Goal: Transaction & Acquisition: Purchase product/service

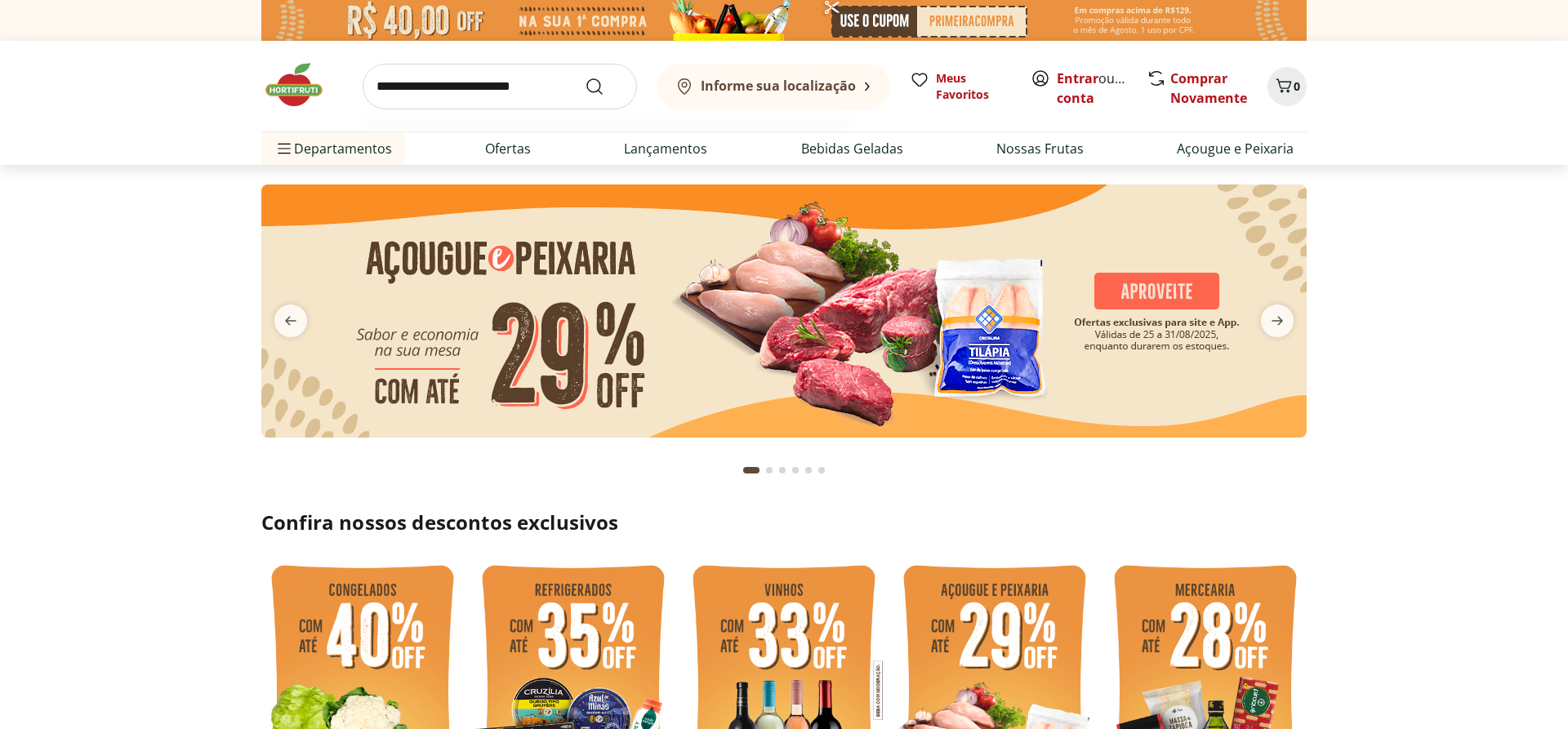
click at [537, 97] on input "search" at bounding box center [499, 86] width 274 height 46
type input "****"
click at [585, 76] on button "Submit Search" at bounding box center [604, 86] width 39 height 20
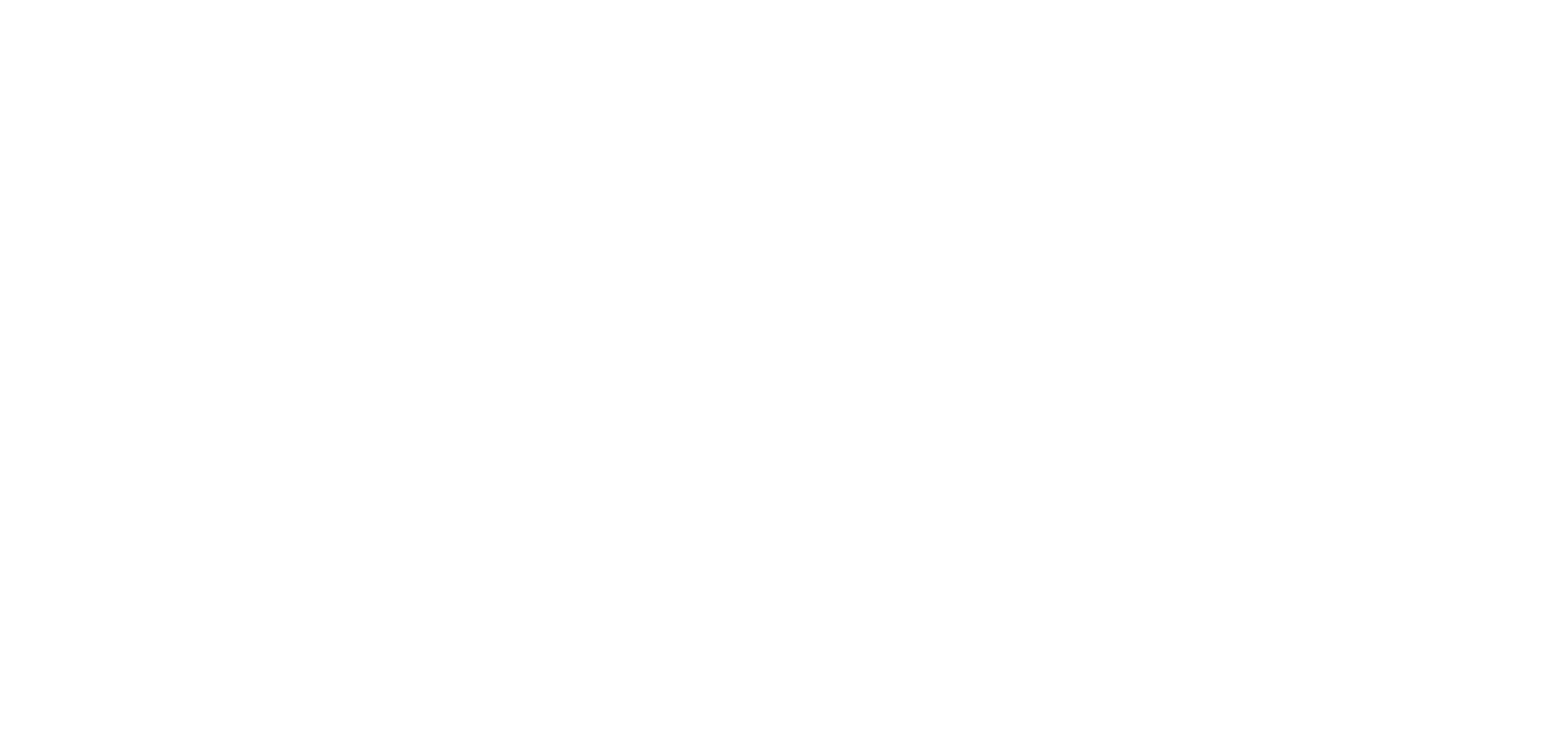
select select "**********"
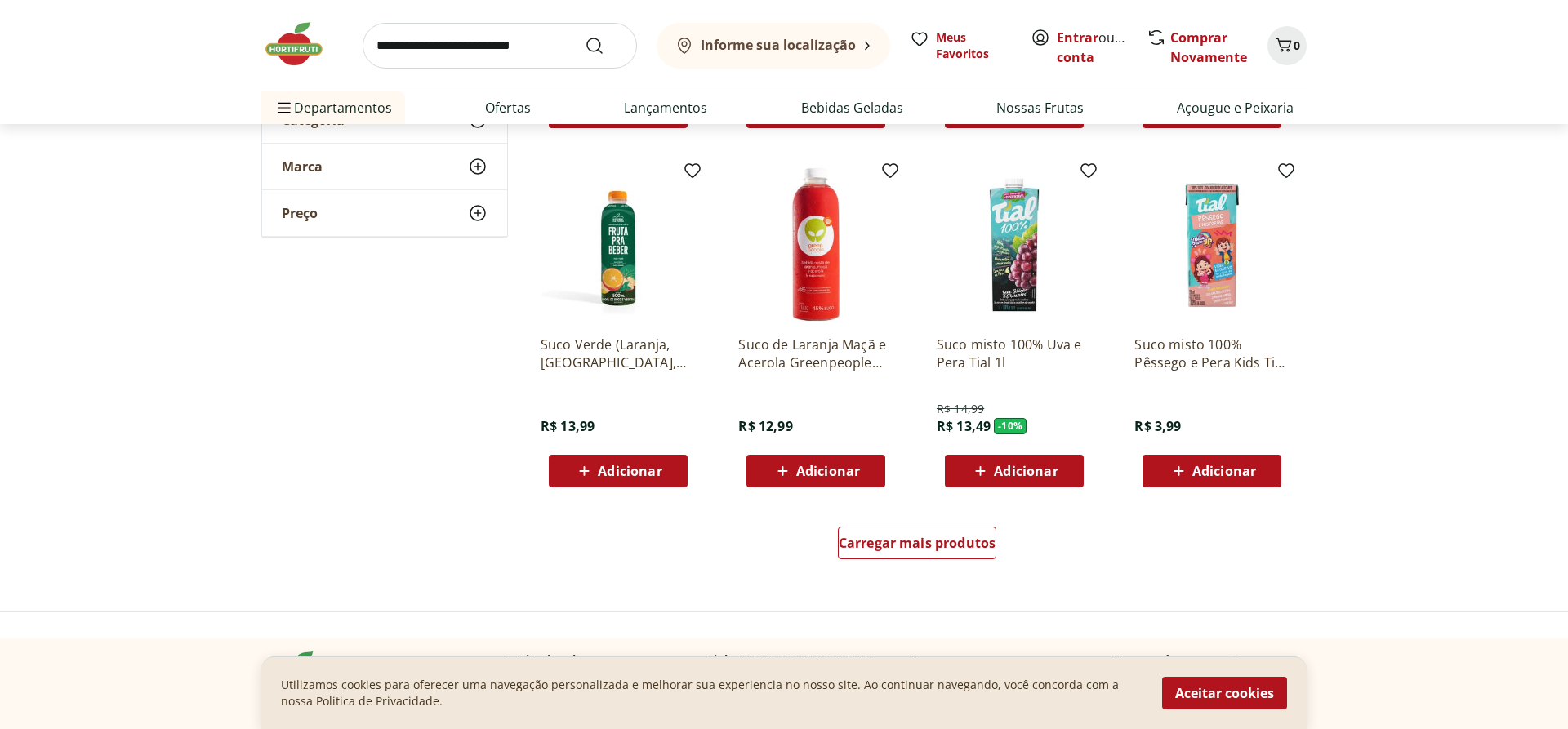
scroll to position [999, 0]
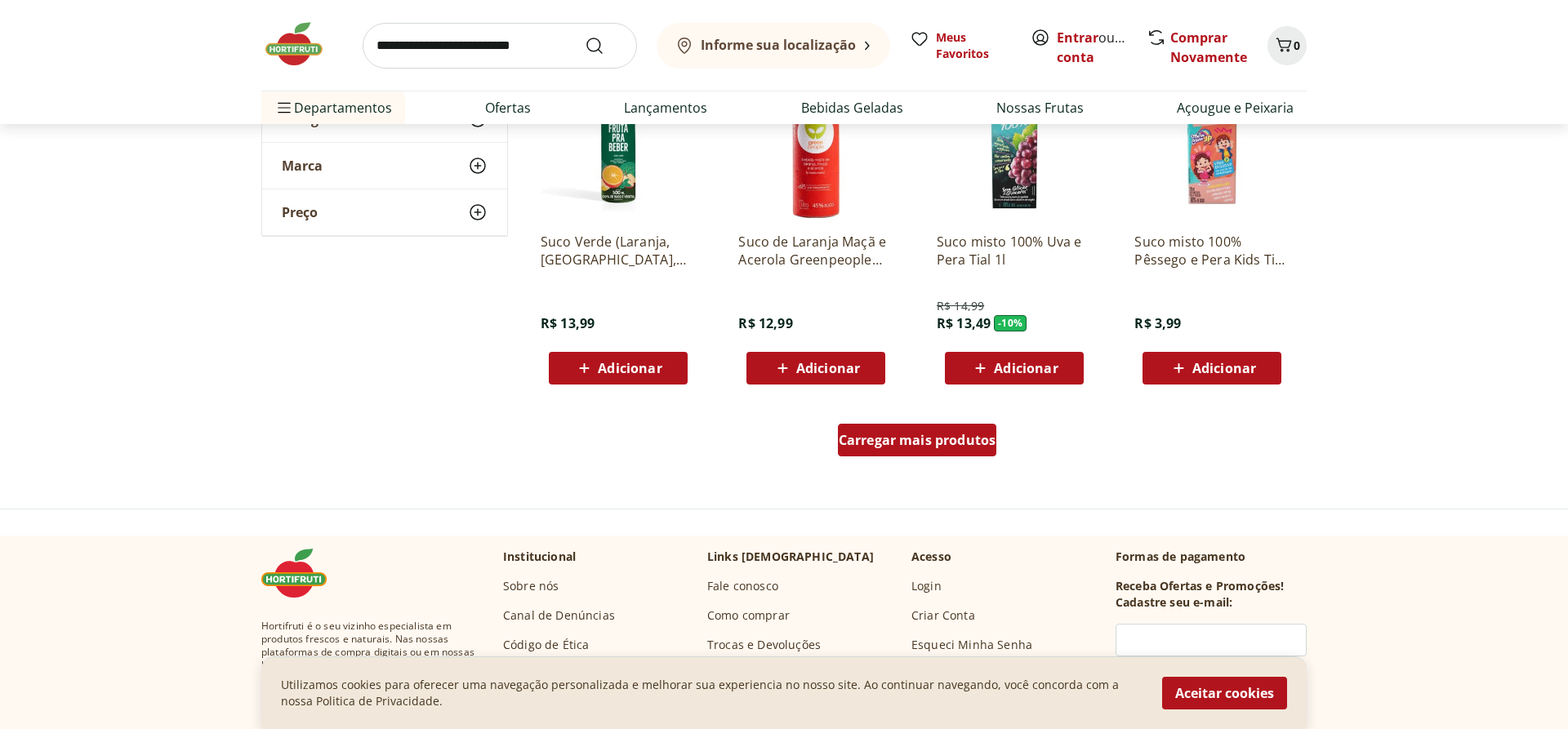
click at [930, 438] on span "Carregar mais produtos" at bounding box center [917, 440] width 158 height 13
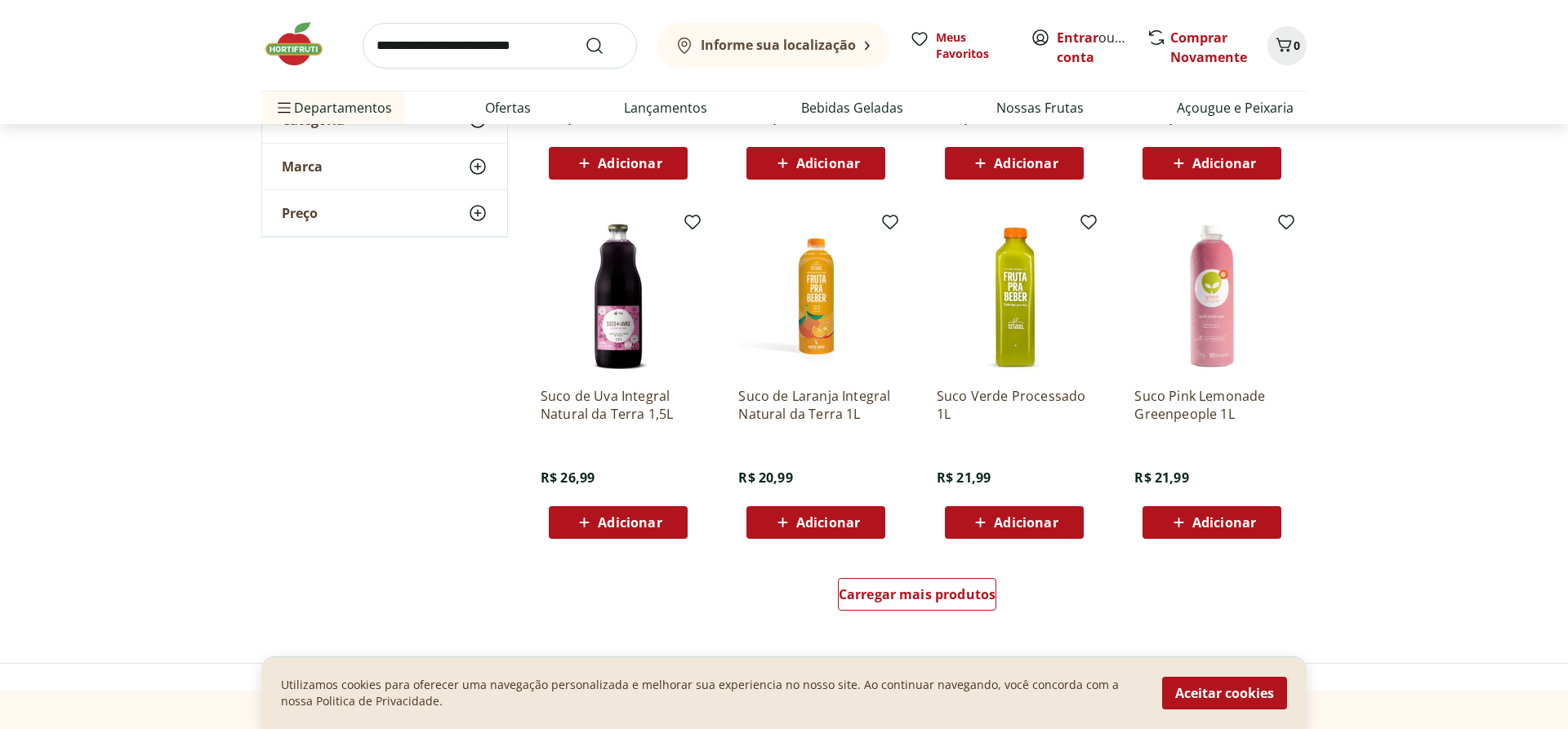
scroll to position [2166, 0]
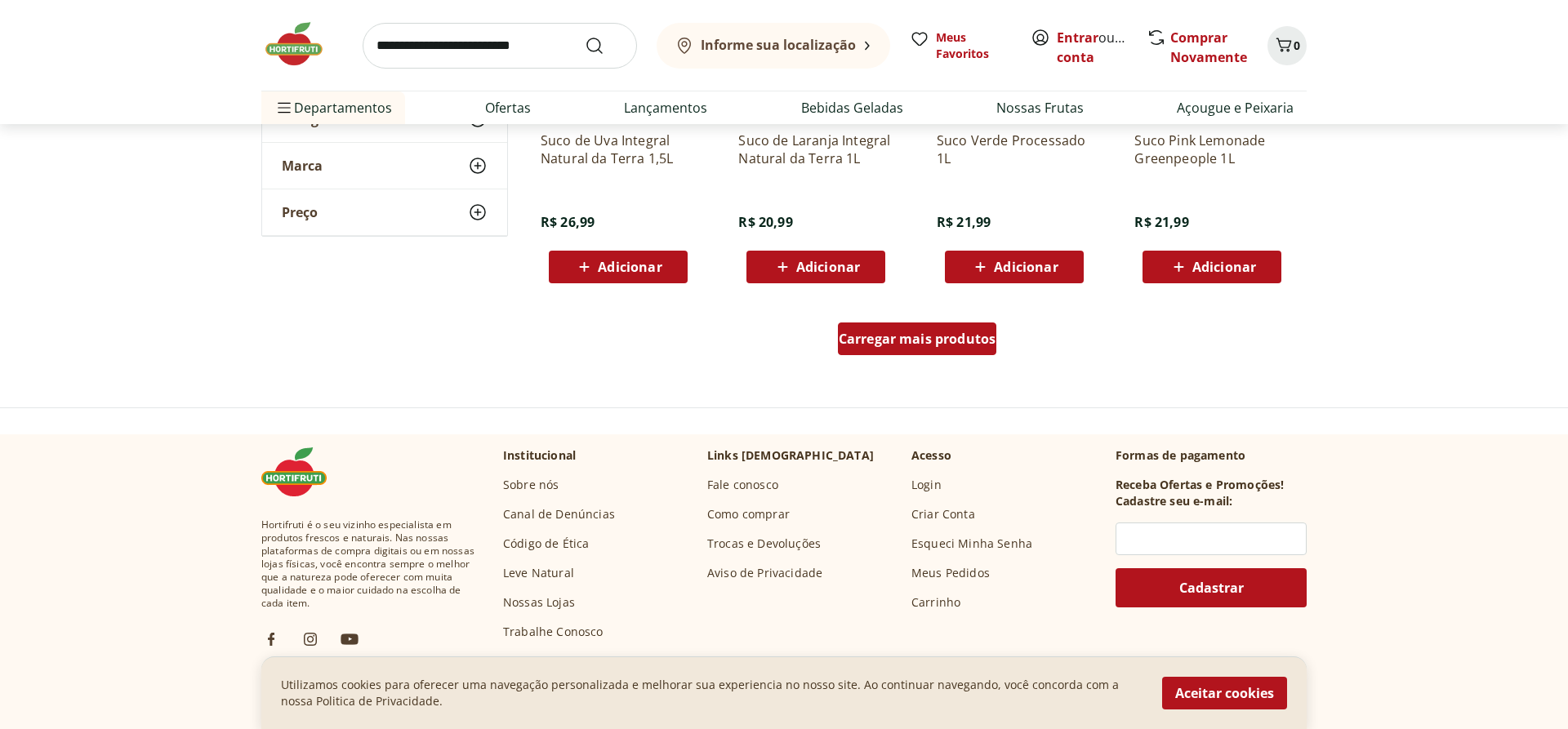
click at [984, 342] on span "Carregar mais produtos" at bounding box center [917, 338] width 158 height 13
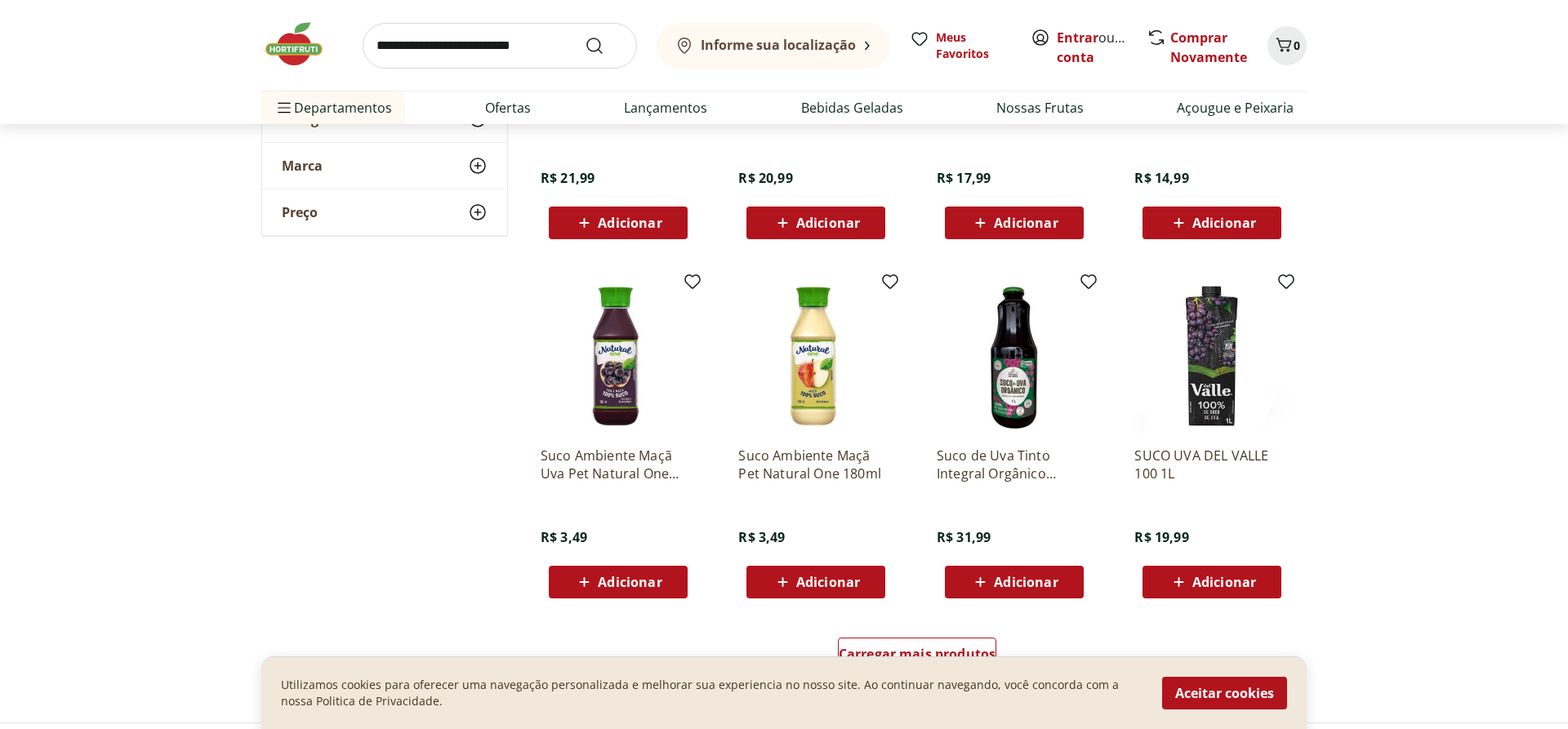
scroll to position [3332, 0]
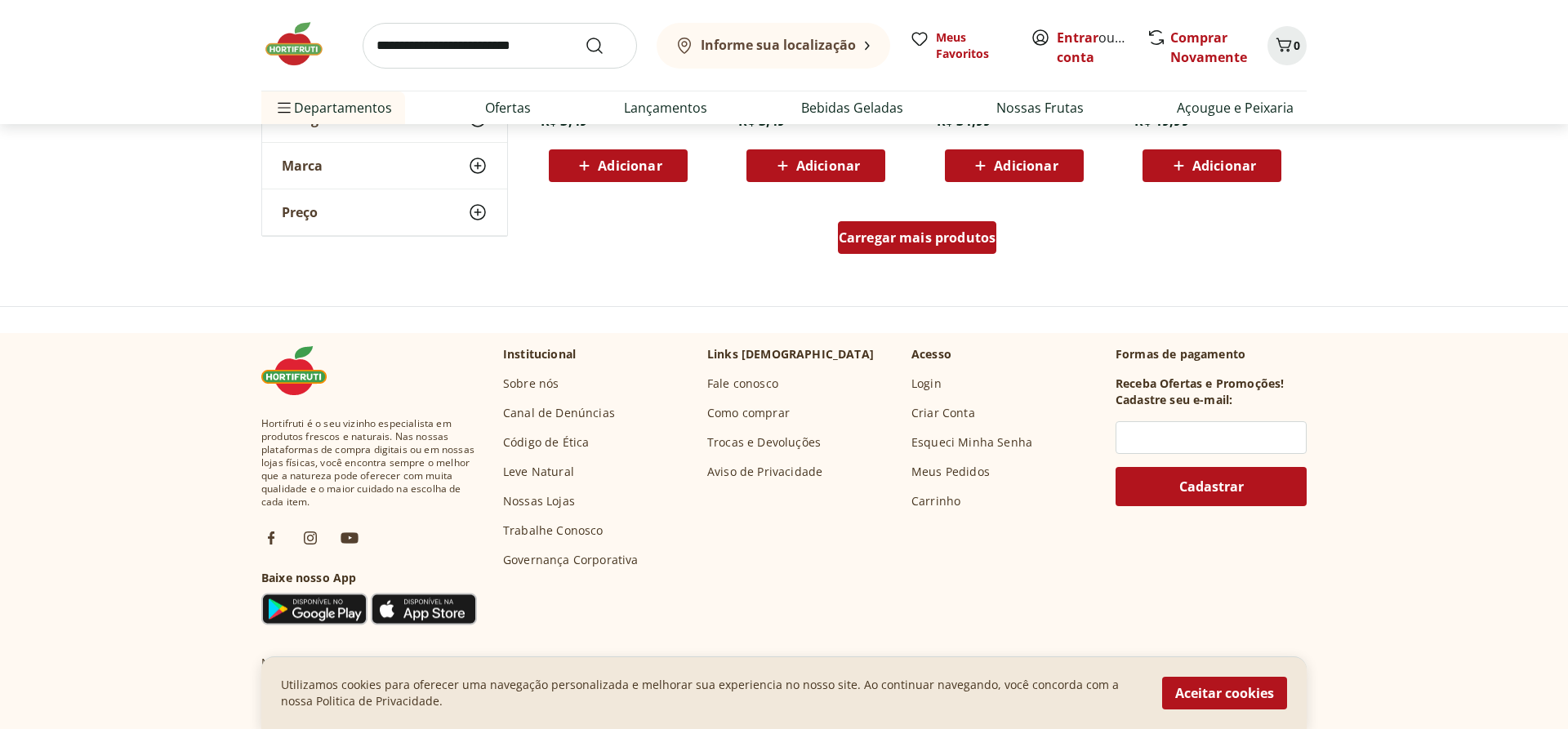
click at [966, 242] on span "Carregar mais produtos" at bounding box center [917, 237] width 158 height 13
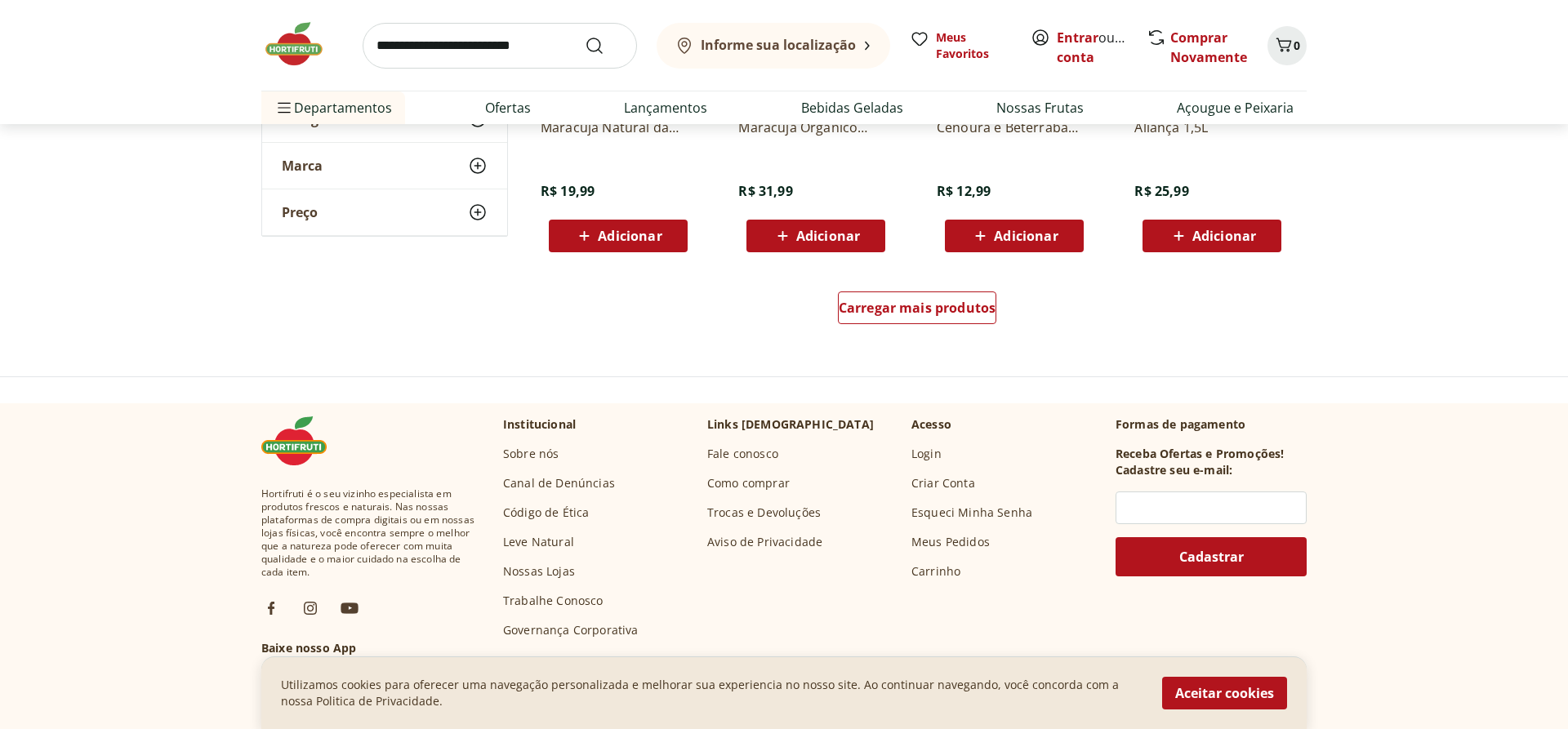
scroll to position [4333, 0]
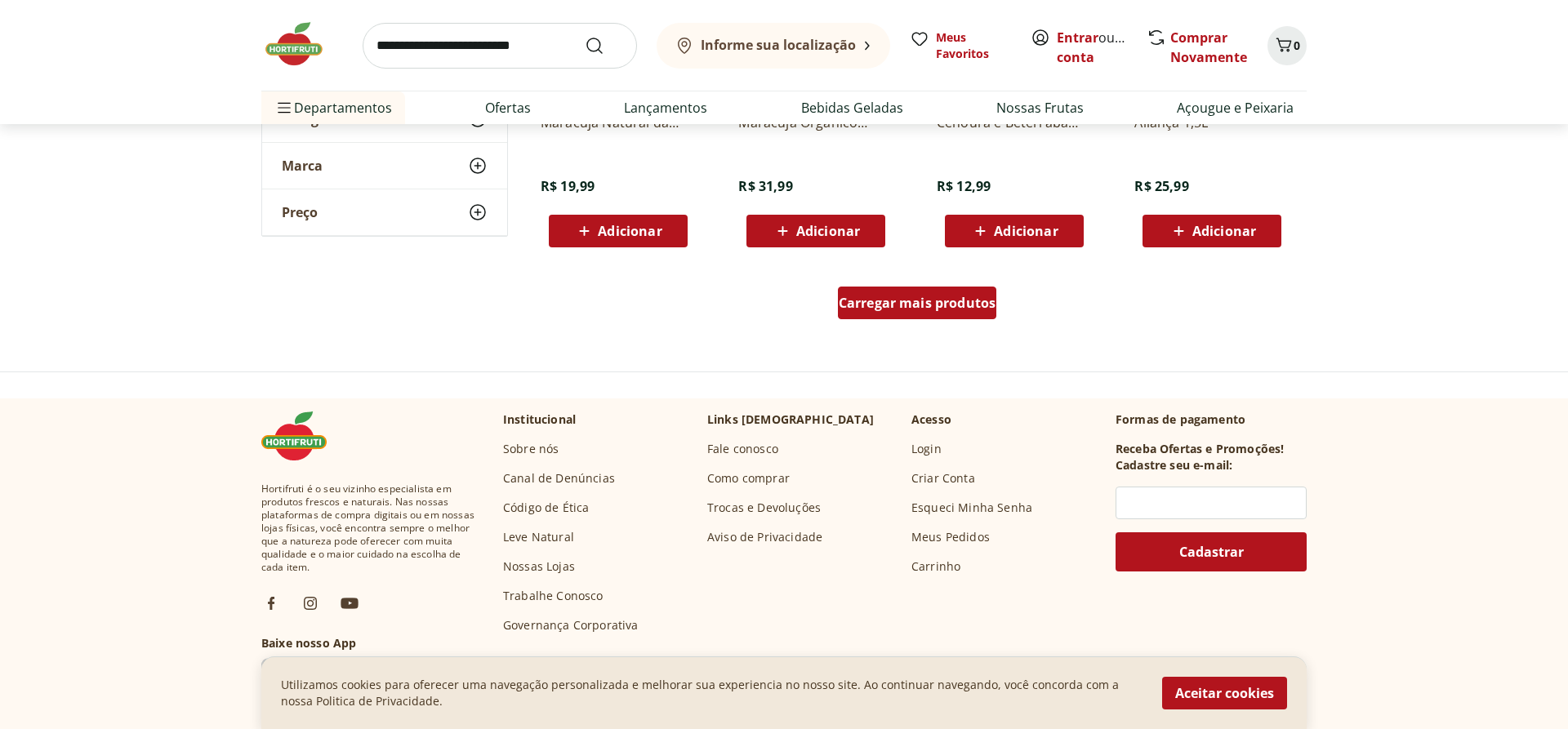
click at [974, 302] on span "Carregar mais produtos" at bounding box center [917, 303] width 158 height 13
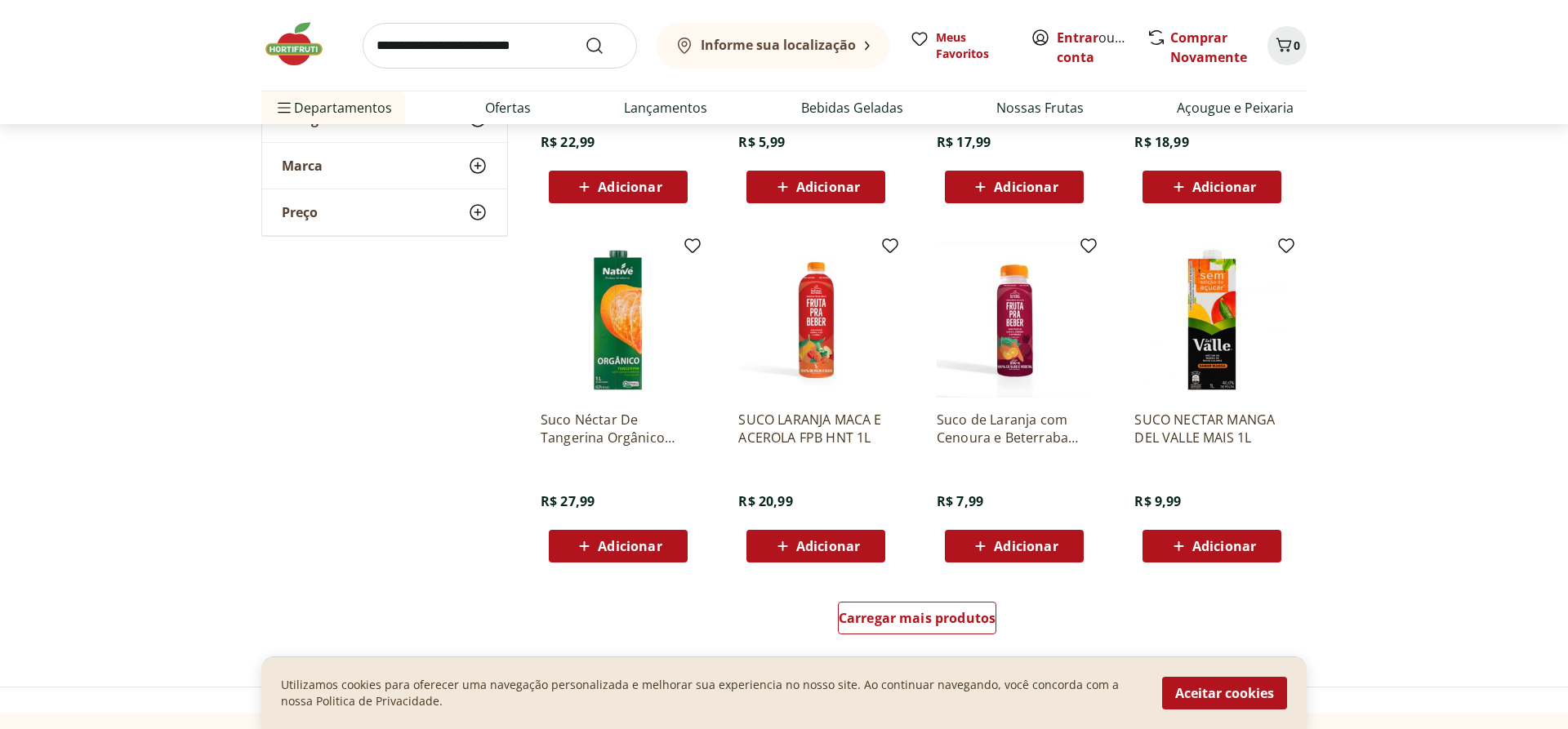
scroll to position [5332, 0]
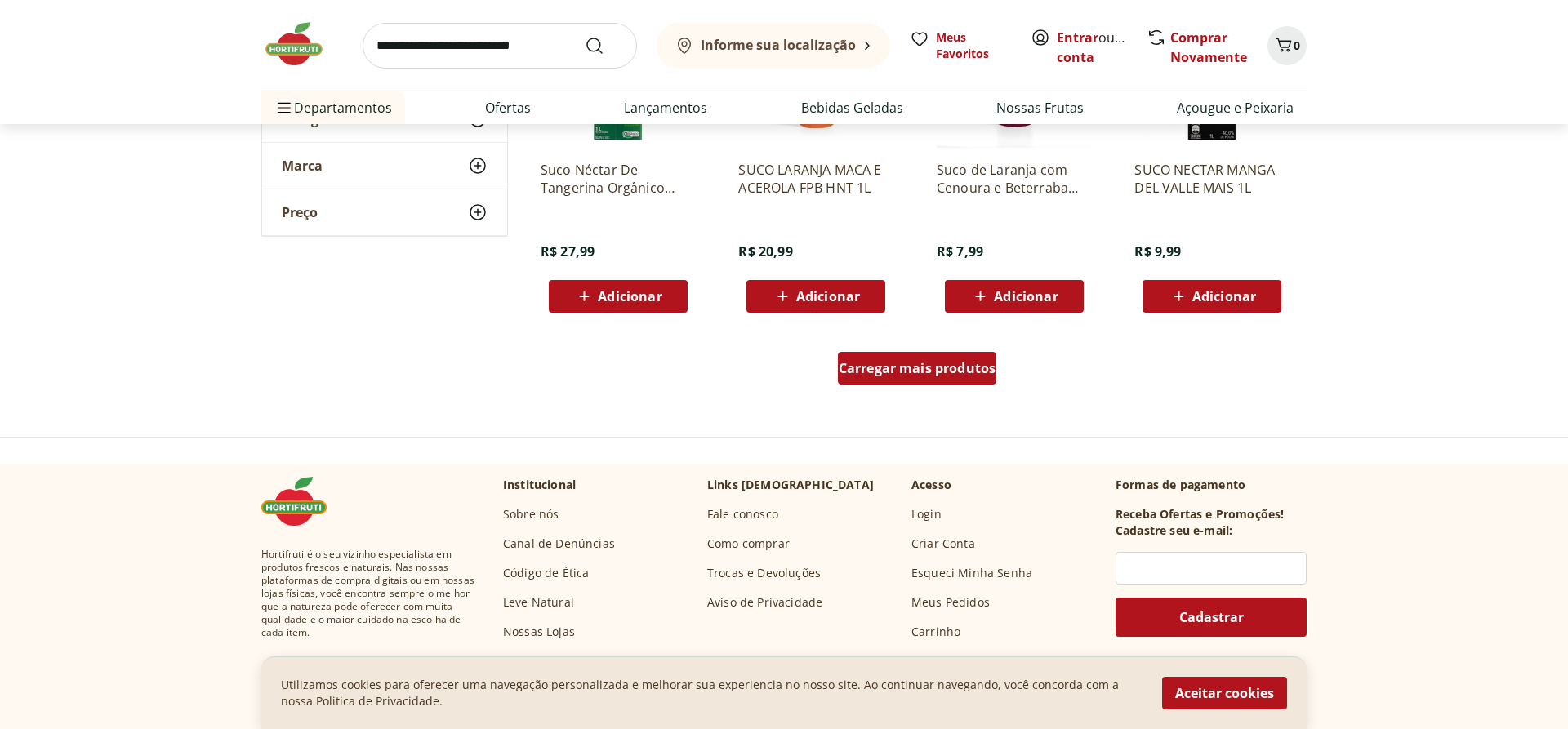
click at [886, 369] on span "Carregar mais produtos" at bounding box center [917, 367] width 158 height 13
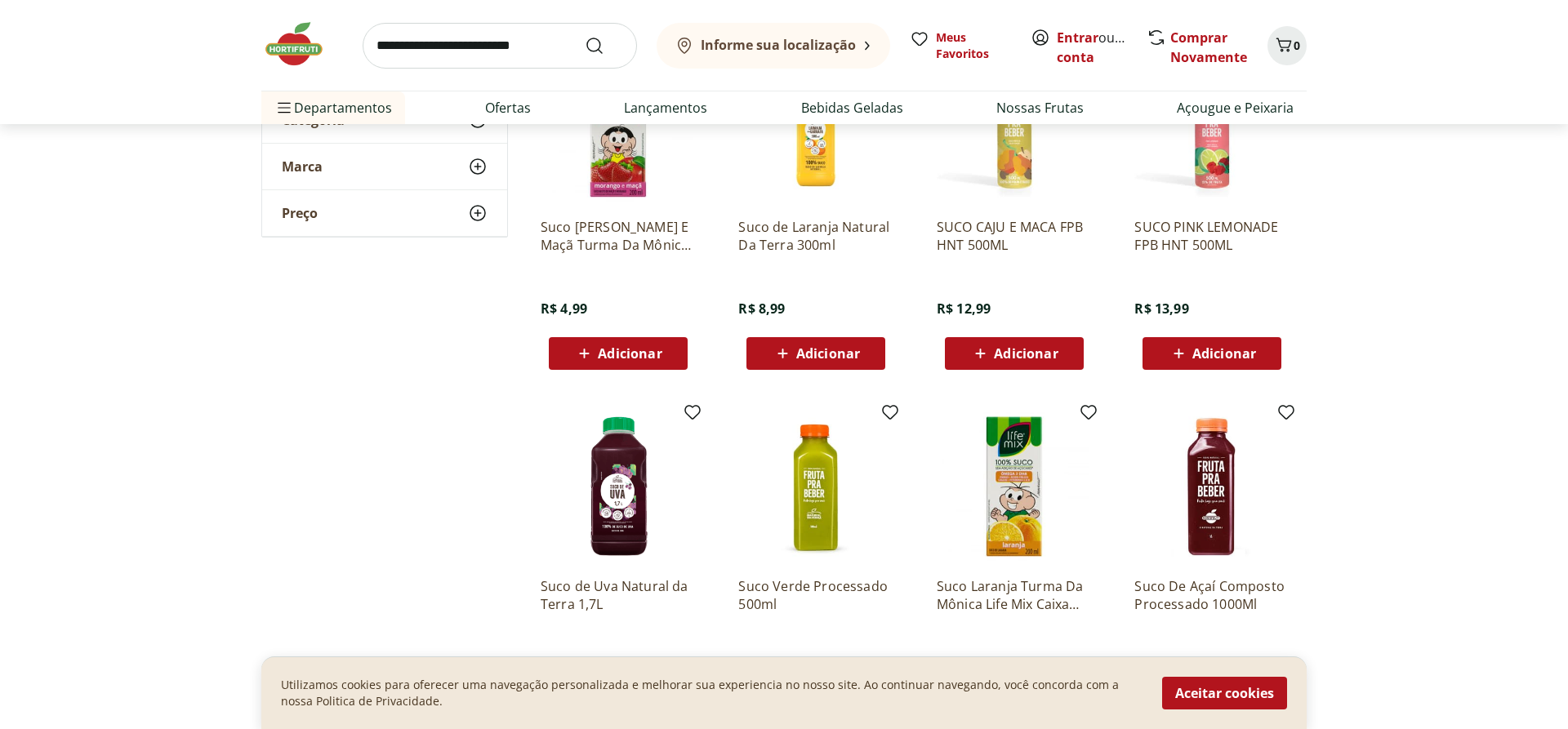
scroll to position [6166, 0]
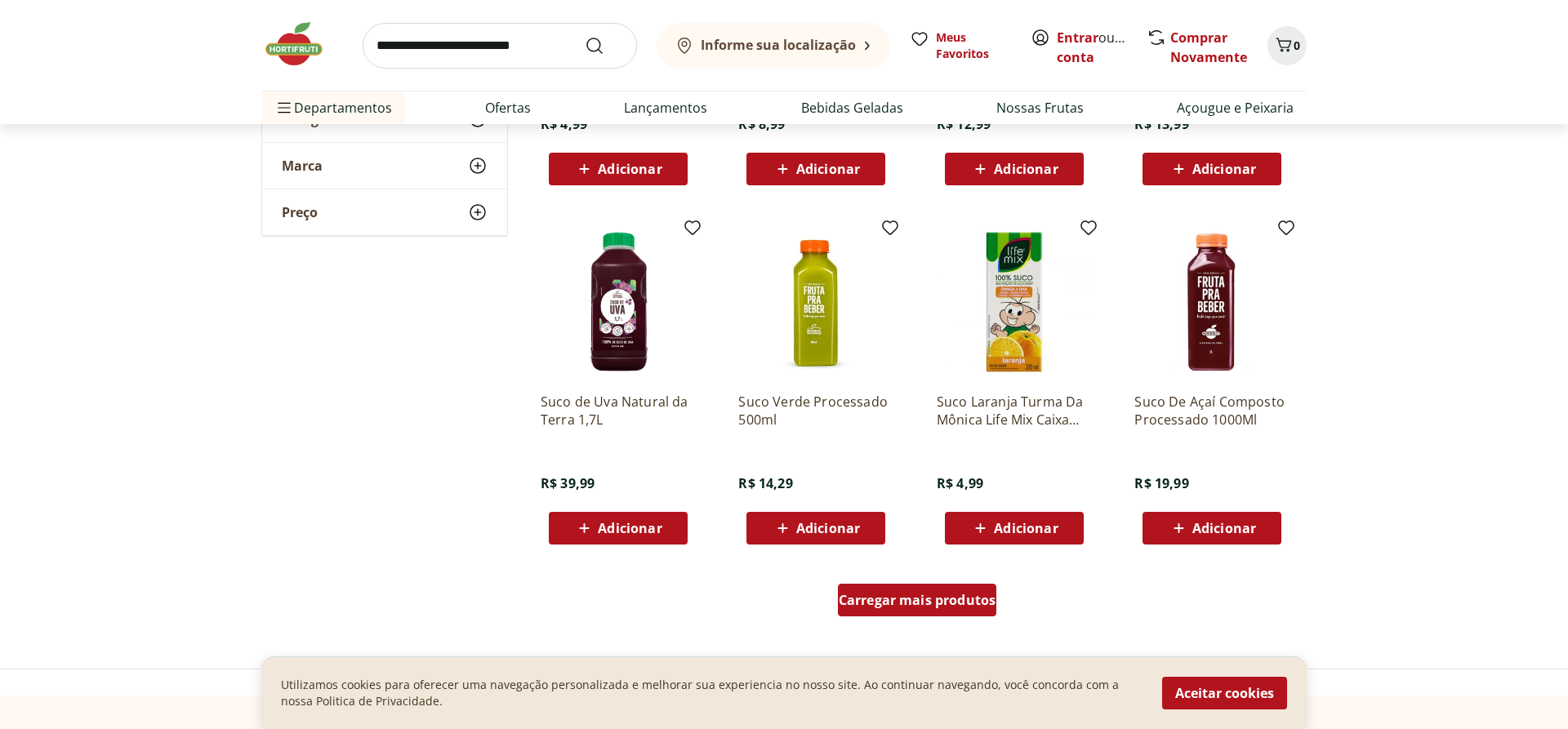
click at [879, 599] on span "Carregar mais produtos" at bounding box center [917, 600] width 158 height 13
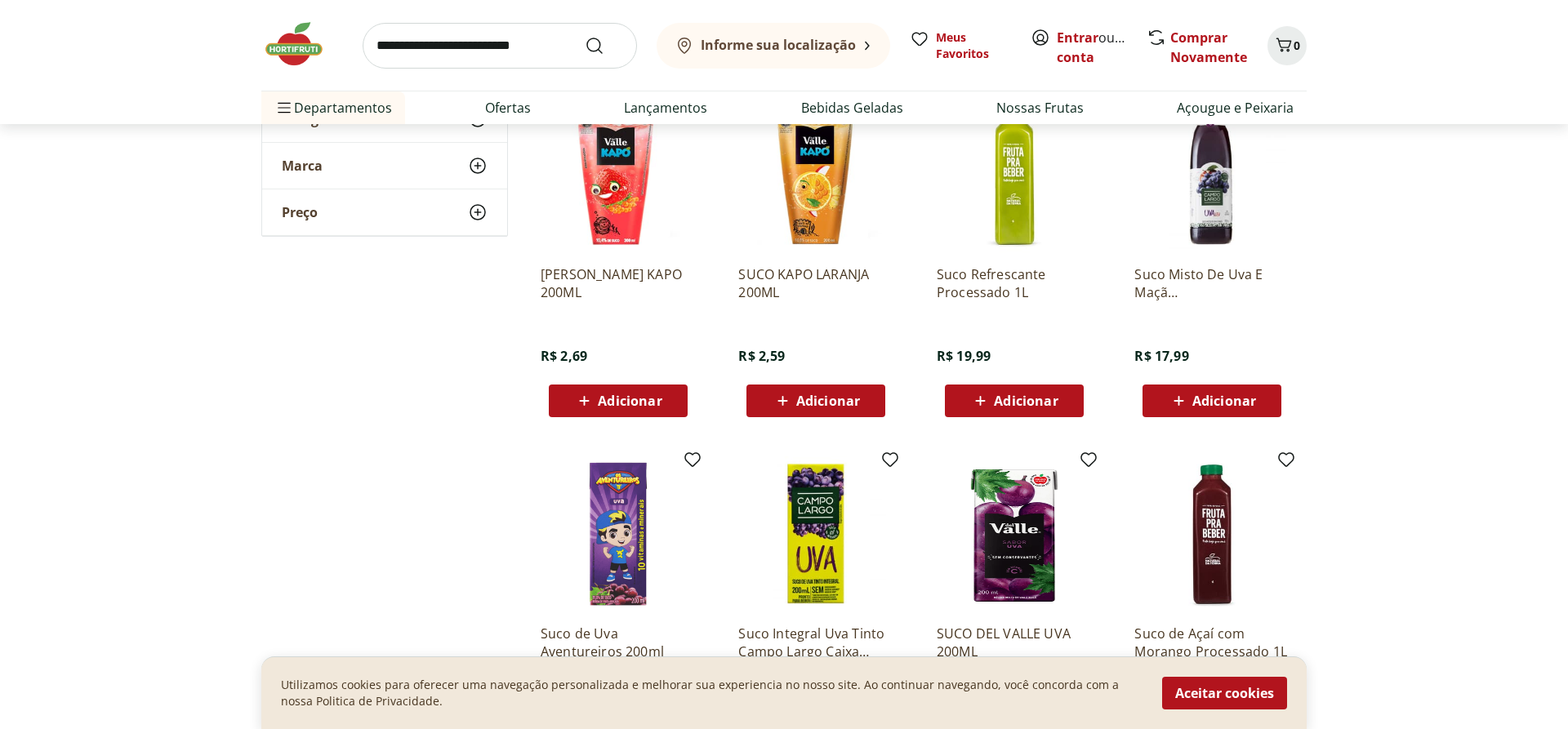
scroll to position [7415, 0]
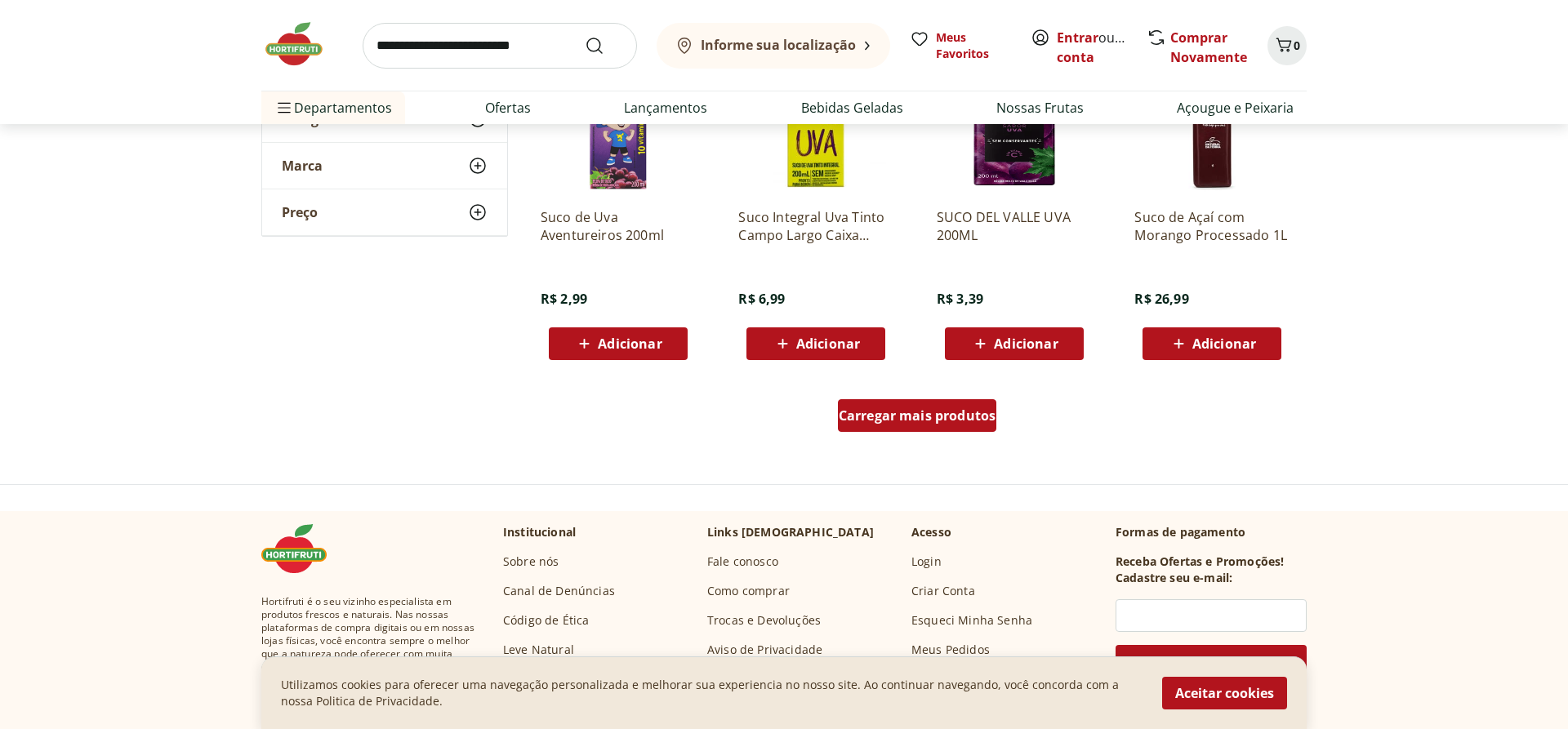
click at [940, 421] on span "Carregar mais produtos" at bounding box center [917, 415] width 158 height 13
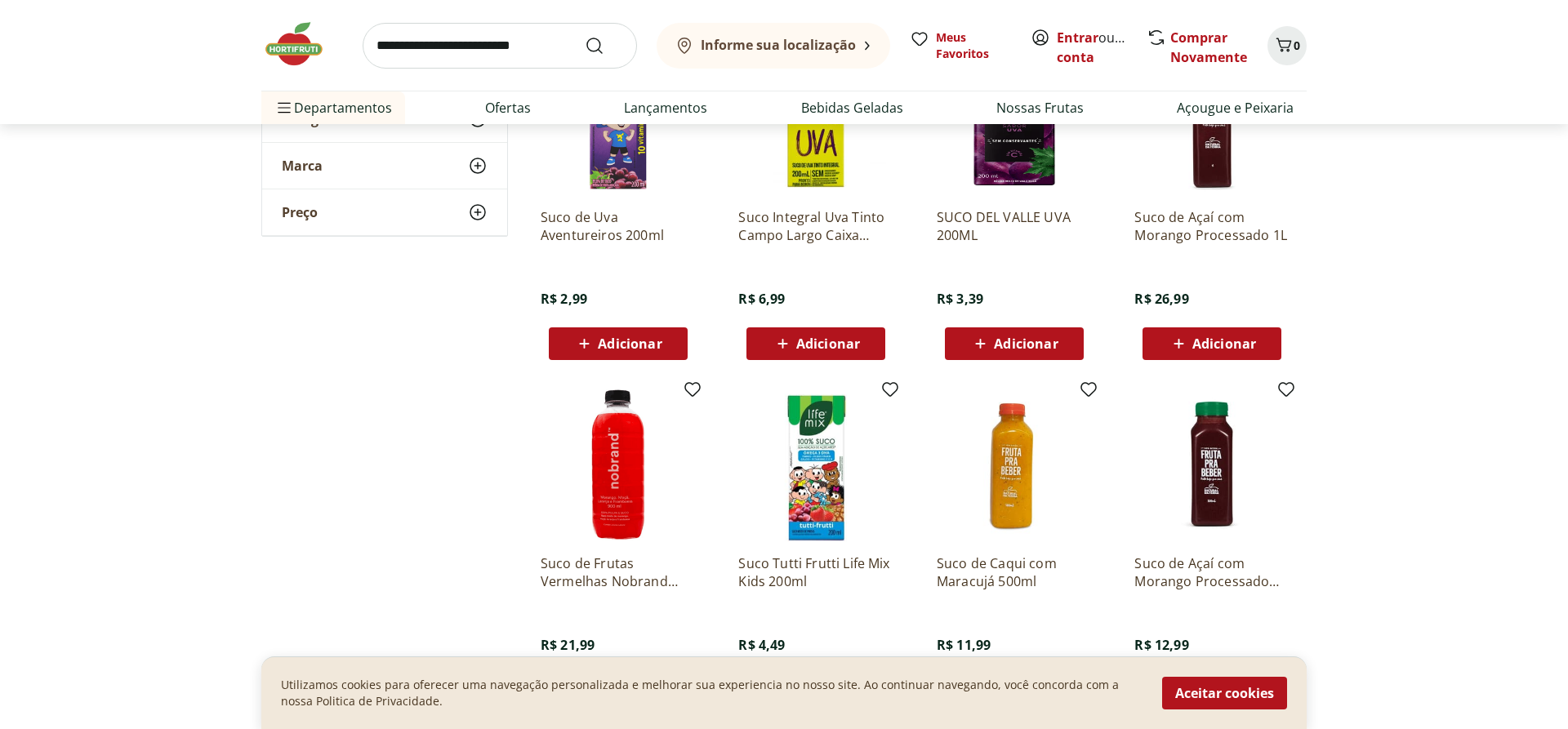
scroll to position [7915, 0]
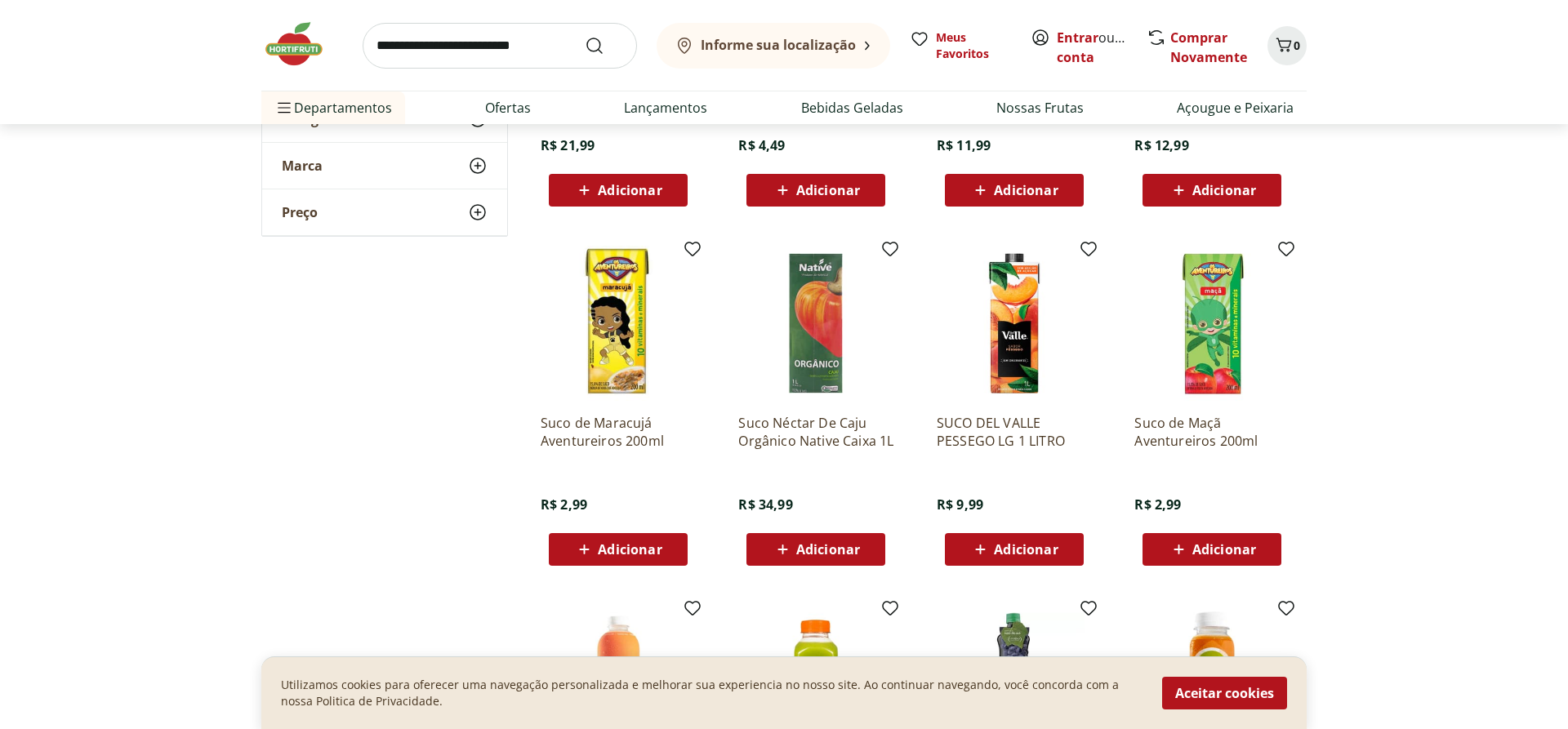
click at [1019, 361] on img at bounding box center [1014, 323] width 155 height 155
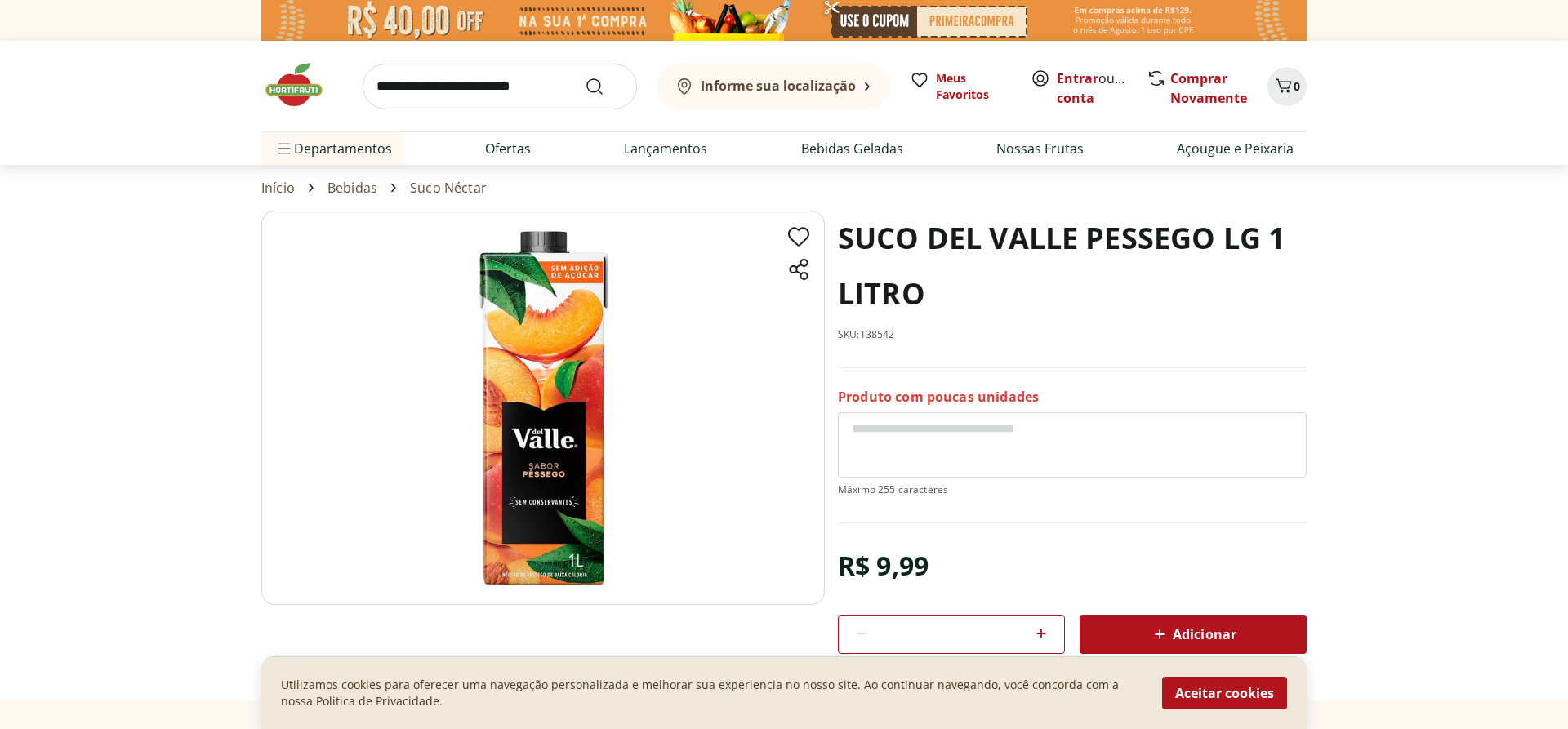
click at [499, 548] on img at bounding box center [543, 408] width 563 height 395
click at [508, 580] on img at bounding box center [543, 408] width 563 height 395
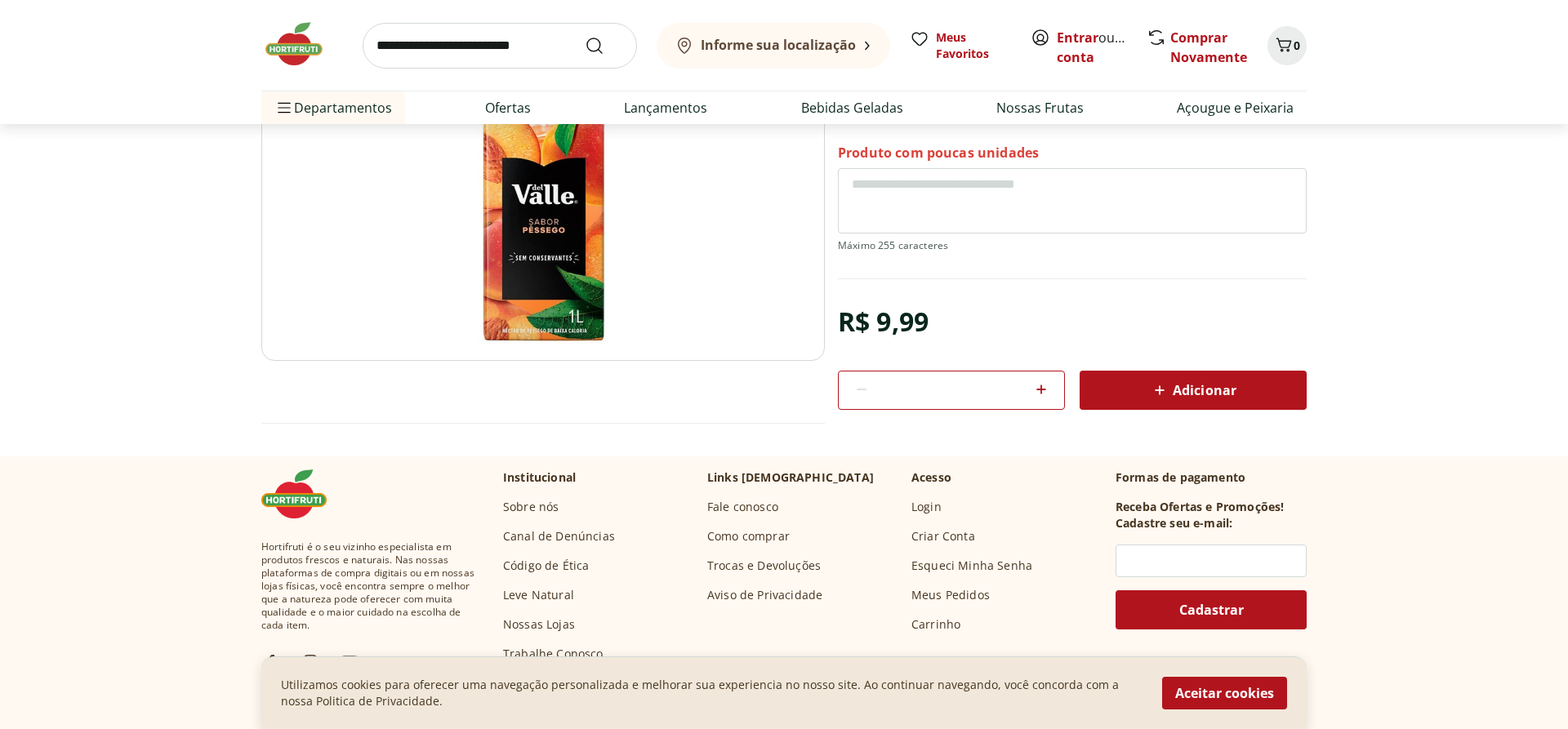
scroll to position [83, 0]
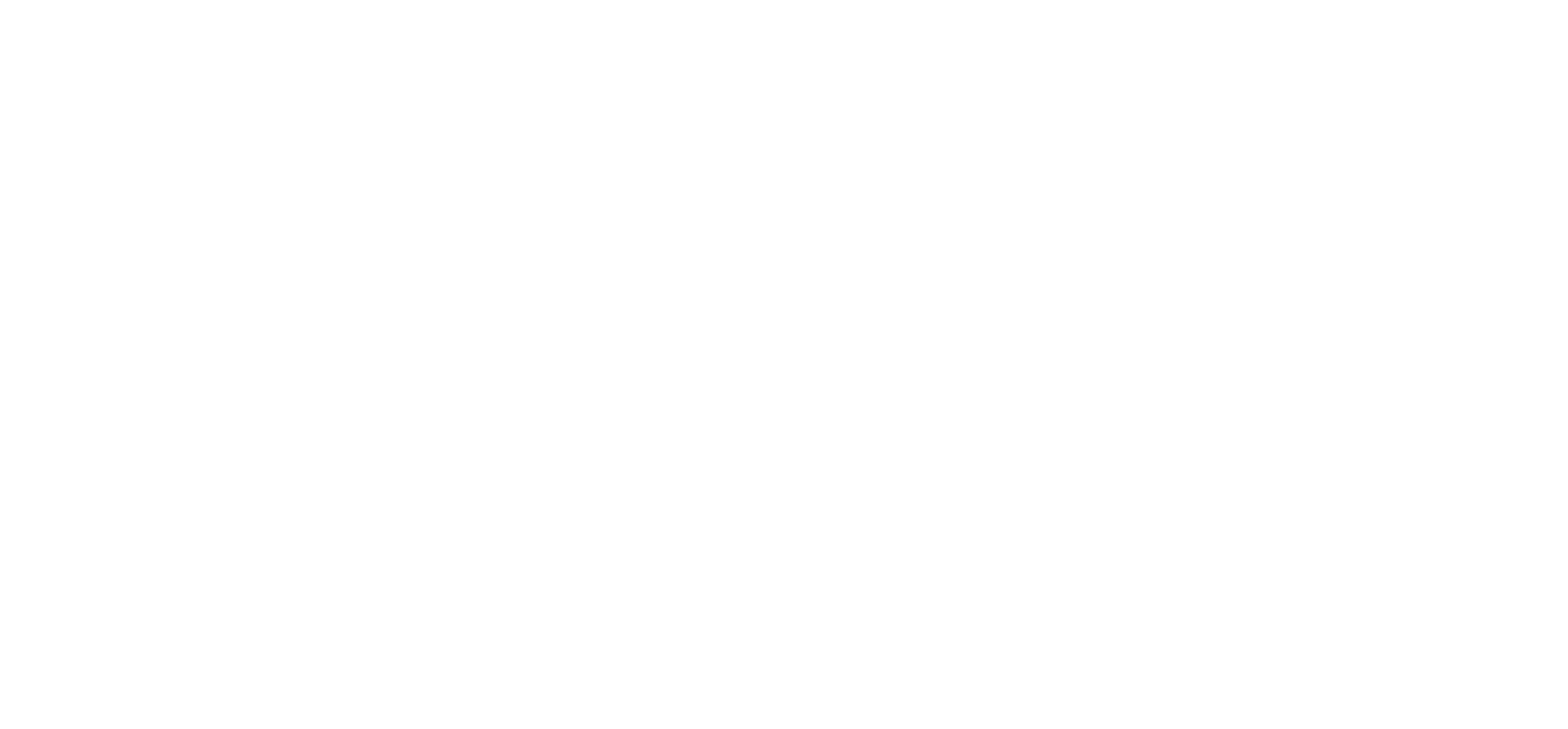
select select "**********"
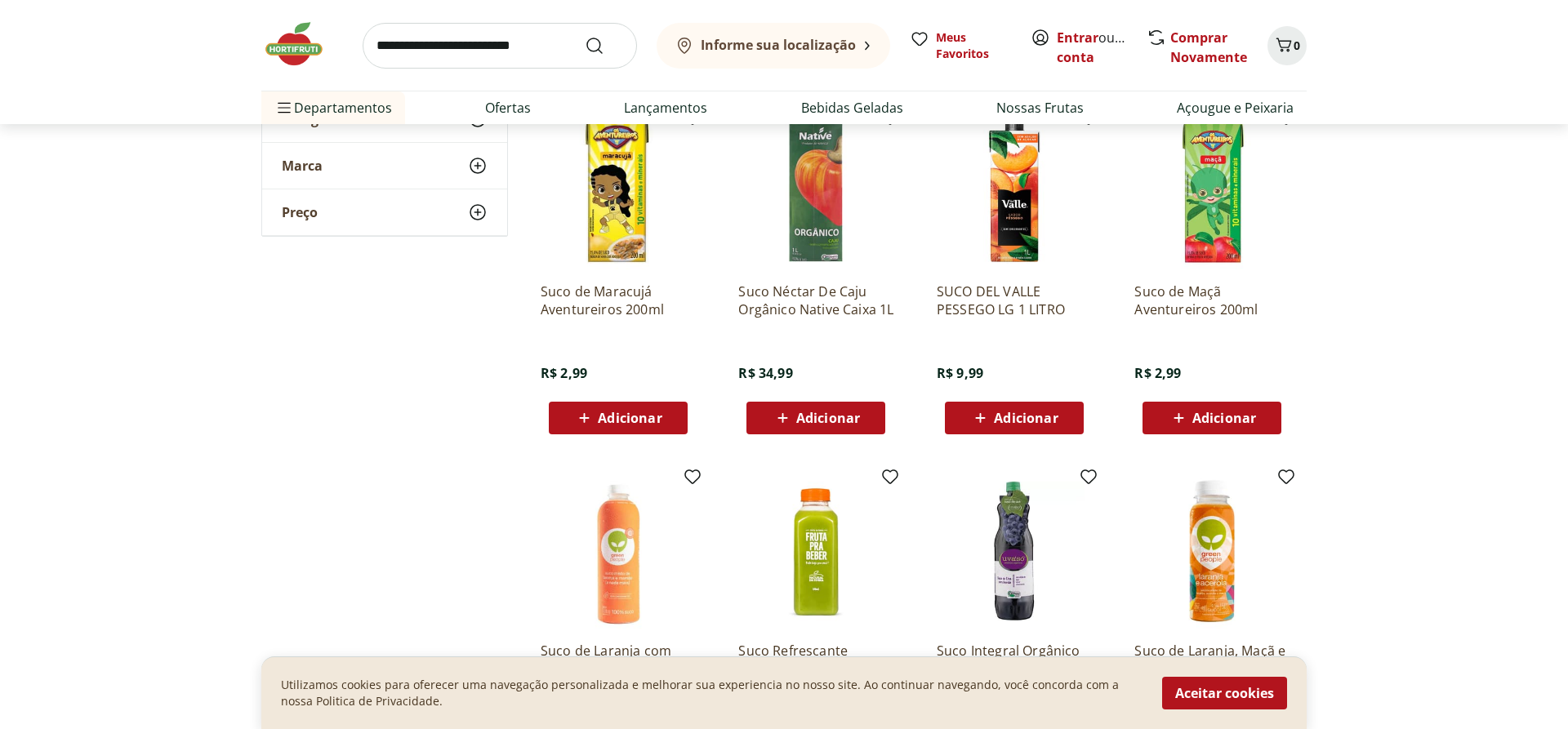
scroll to position [11825, 0]
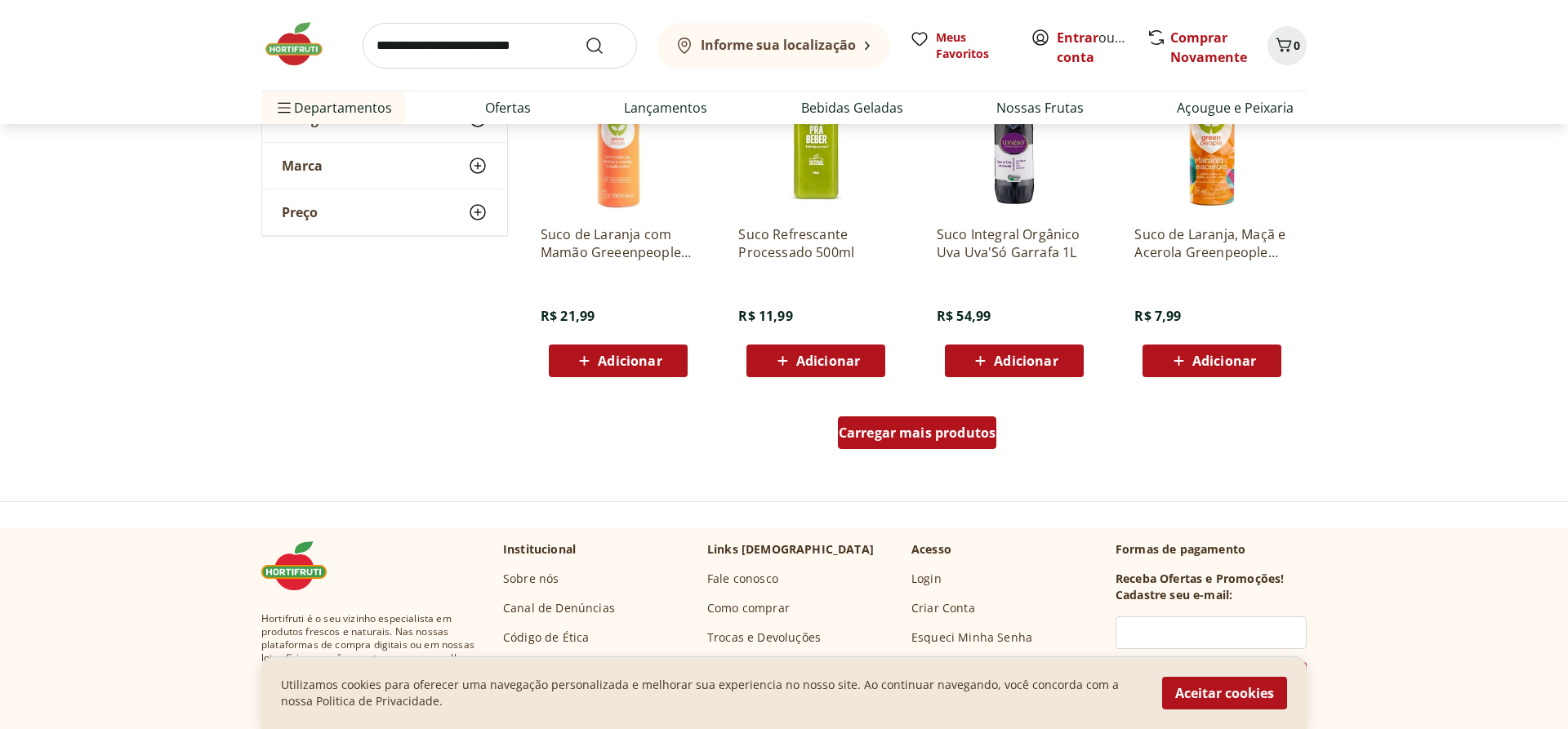
click at [917, 430] on span "Carregar mais produtos" at bounding box center [917, 432] width 158 height 13
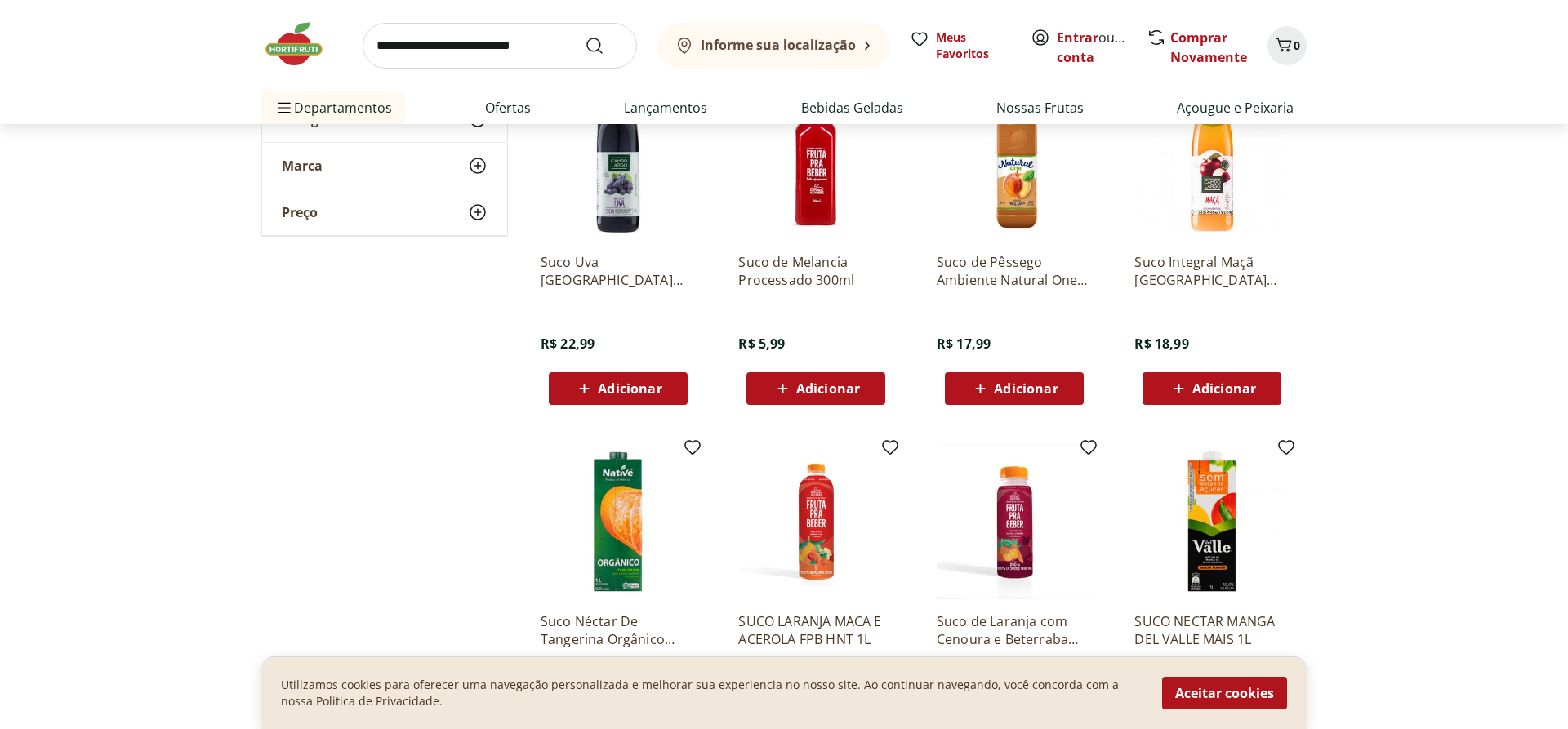
scroll to position [7743, 0]
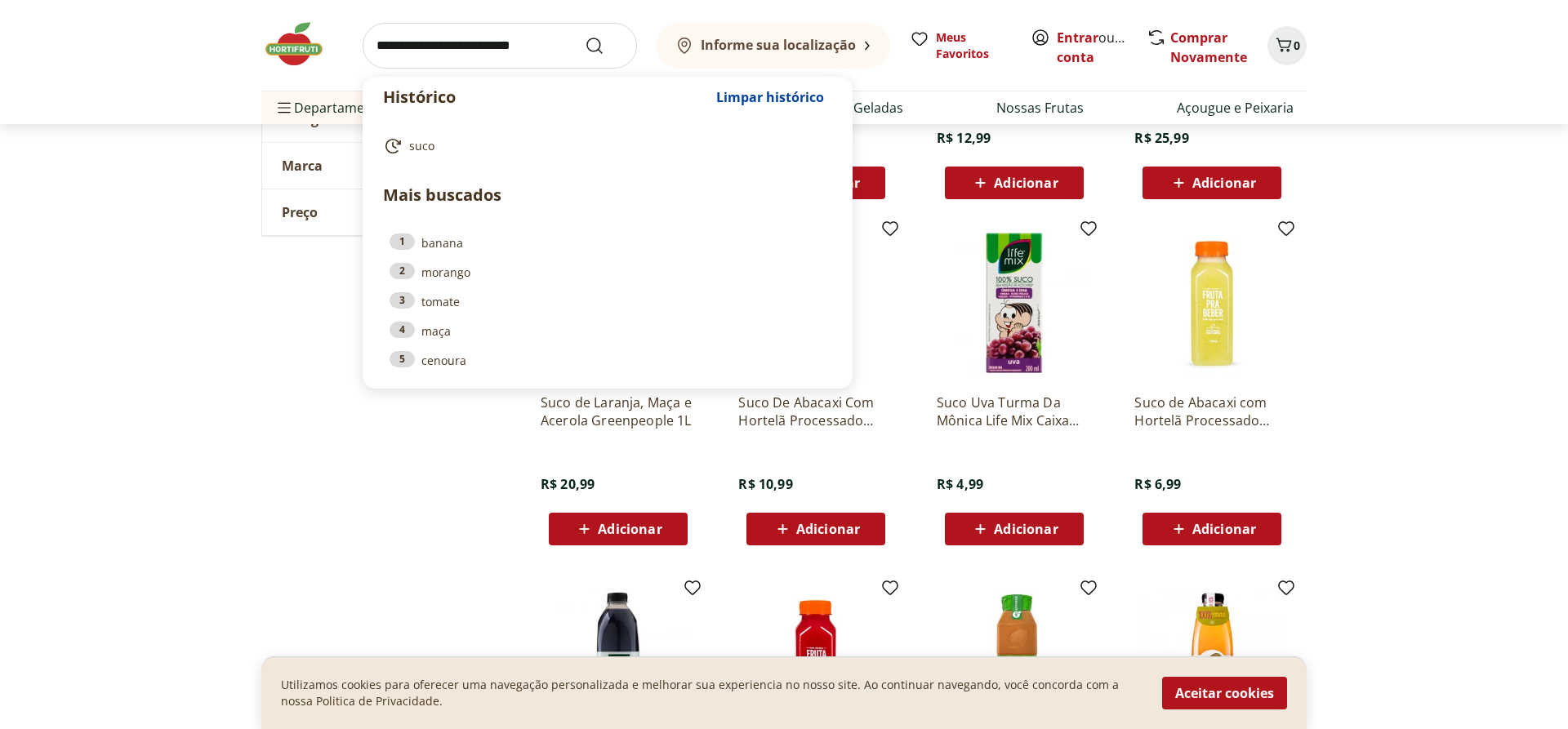
click at [523, 32] on input "search" at bounding box center [499, 45] width 274 height 46
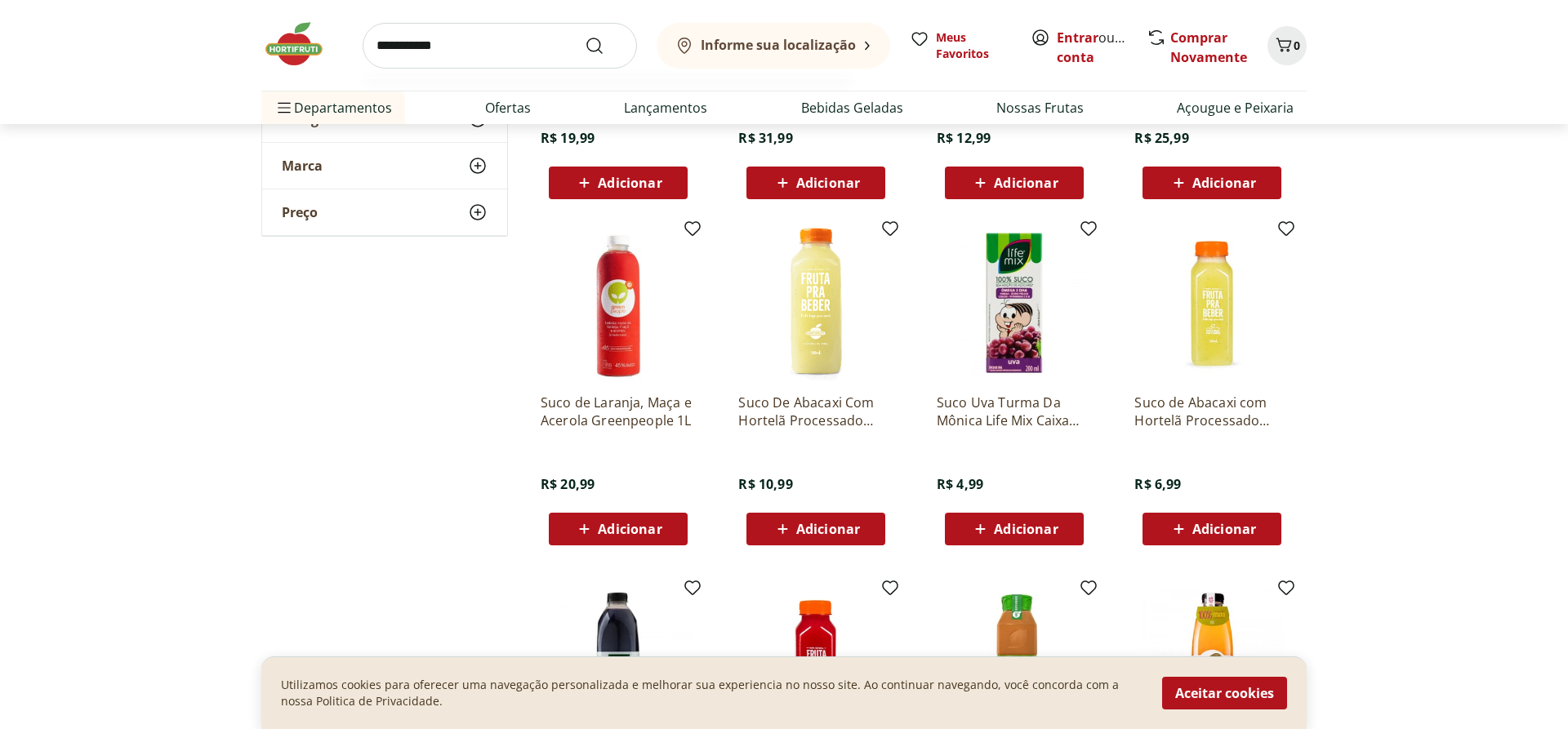
type input "**********"
click button "Submit Search" at bounding box center [604, 46] width 39 height 20
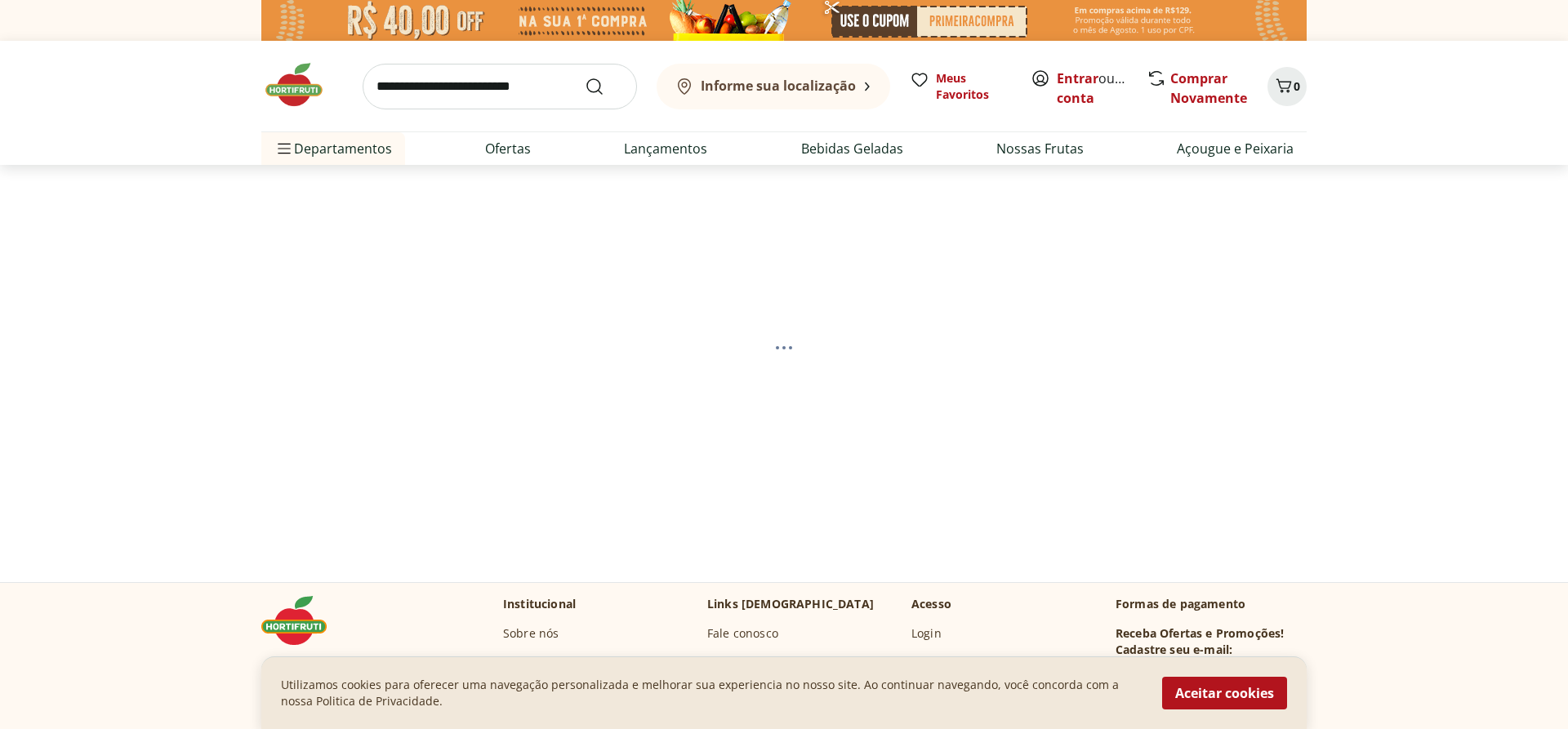
select select "**********"
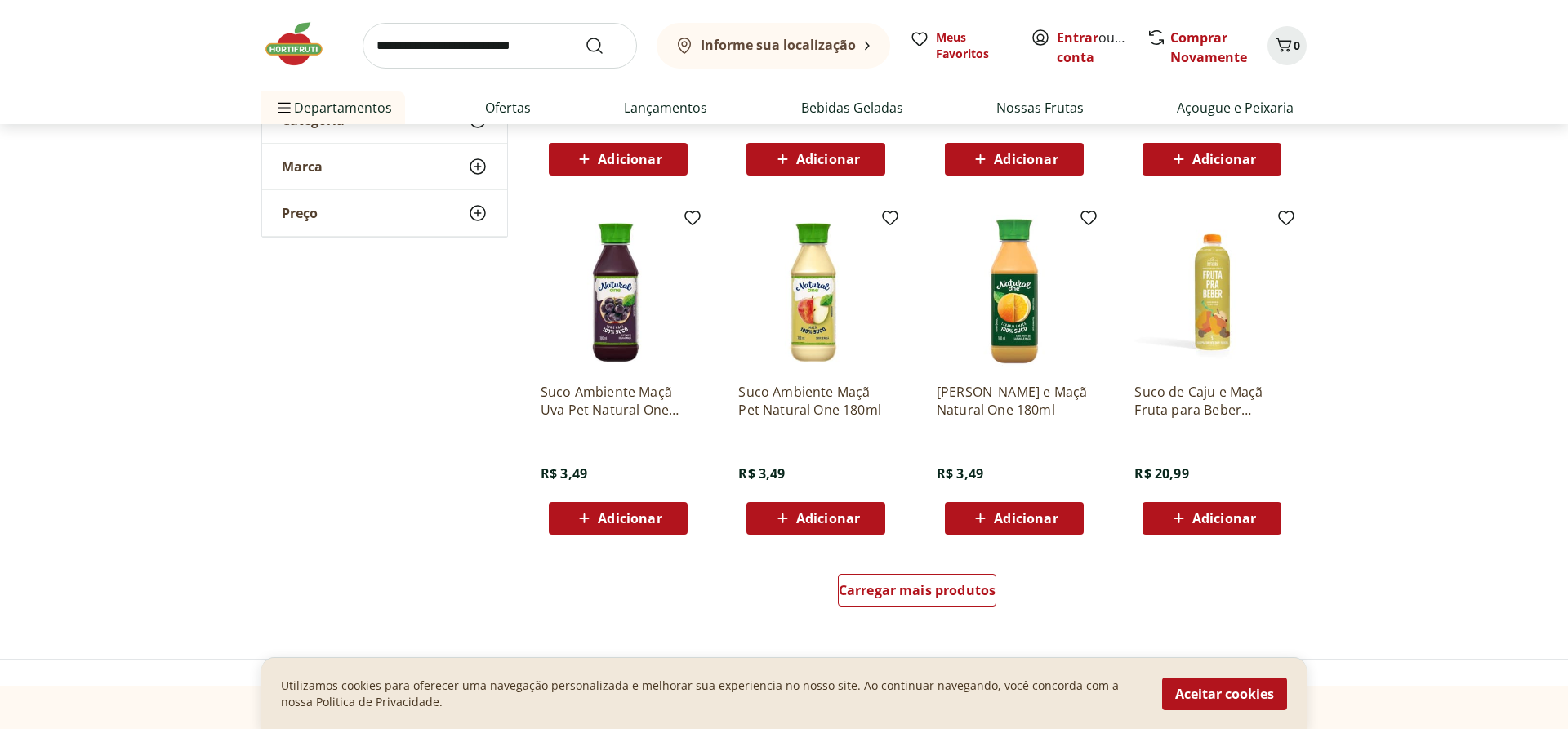
scroll to position [916, 0]
